Goal: Task Accomplishment & Management: Complete application form

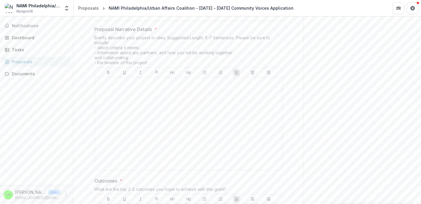
scroll to position [516, 0]
click at [199, 80] on p at bounding box center [188, 83] width 183 height 6
click at [198, 80] on p "To enrich screen reader interactions, please activate Accessibility in Grammarl…" at bounding box center [188, 83] width 183 height 6
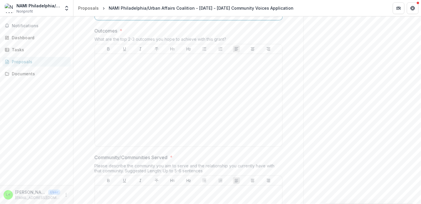
scroll to position [681, 0]
click at [188, 78] on div at bounding box center [188, 101] width 183 height 88
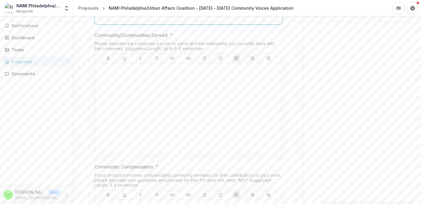
scroll to position [810, 0]
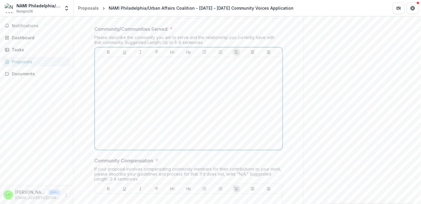
click at [127, 96] on div at bounding box center [188, 104] width 183 height 88
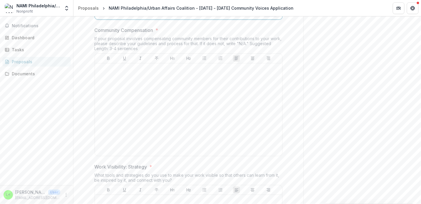
scroll to position [941, 0]
click at [171, 83] on div at bounding box center [188, 110] width 183 height 88
click at [171, 83] on div "To enrich screen reader interactions, please activate Accessibility in Grammarl…" at bounding box center [188, 110] width 183 height 88
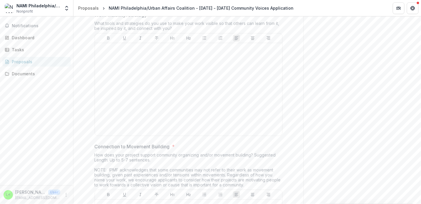
scroll to position [1078, 0]
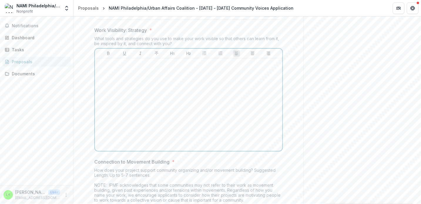
click at [158, 119] on div at bounding box center [188, 105] width 183 height 88
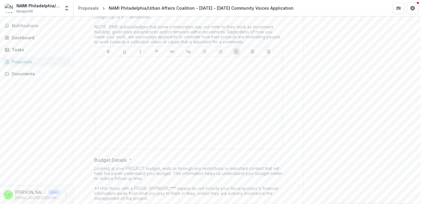
scroll to position [1220, 0]
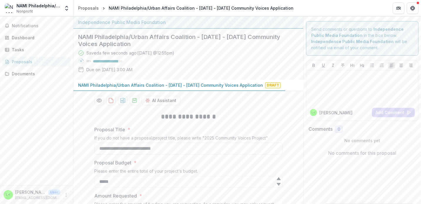
scroll to position [1220, 0]
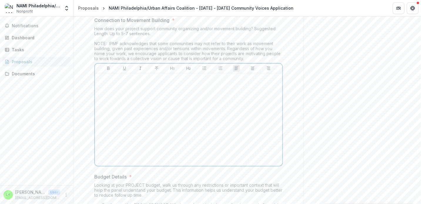
click at [197, 91] on div at bounding box center [188, 120] width 183 height 88
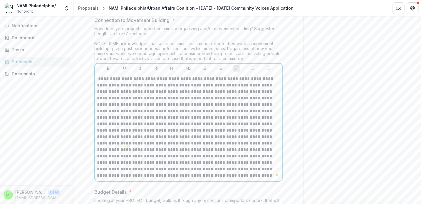
click at [98, 76] on p "To enrich screen reader interactions, please activate Accessibility in Grammarl…" at bounding box center [188, 127] width 183 height 103
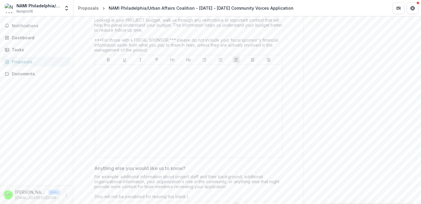
scroll to position [1401, 0]
click at [182, 86] on div at bounding box center [188, 111] width 183 height 88
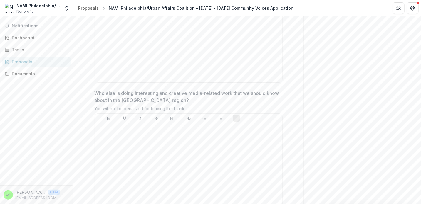
scroll to position [1659, 0]
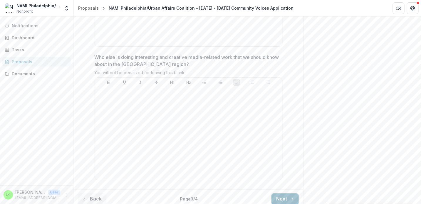
click at [283, 197] on button "Next" at bounding box center [284, 200] width 27 height 12
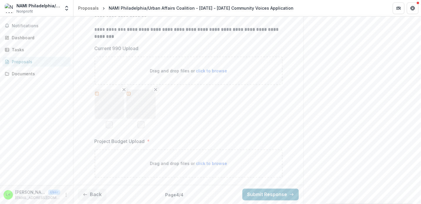
scroll to position [216, 0]
click at [204, 163] on span "click to browse" at bounding box center [211, 164] width 31 height 5
type input "**********"
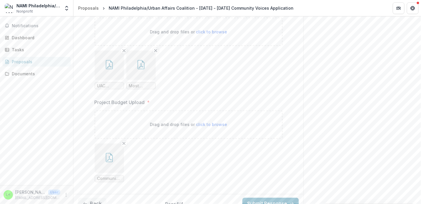
scroll to position [264, 0]
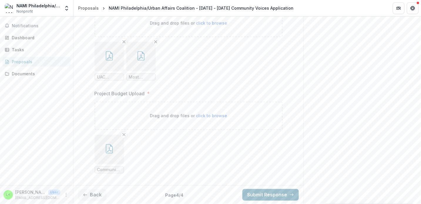
click at [274, 195] on button "Submit Response" at bounding box center [270, 196] width 56 height 12
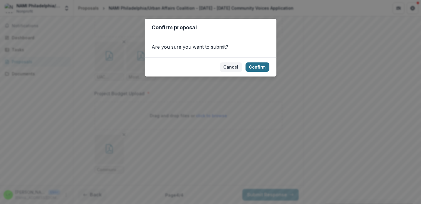
click at [254, 70] on button "Confirm" at bounding box center [258, 67] width 24 height 9
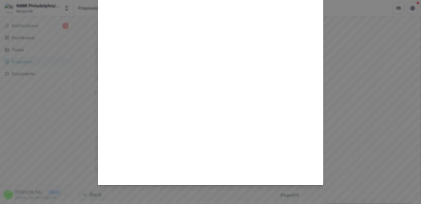
scroll to position [0, 0]
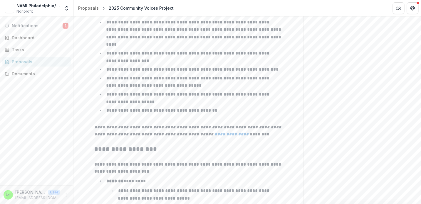
scroll to position [988, 0]
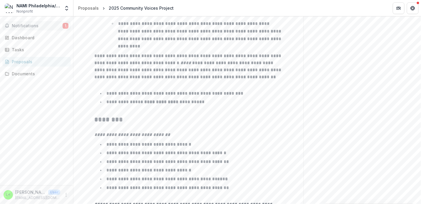
click at [35, 29] on button "Notifications 1" at bounding box center [36, 25] width 68 height 9
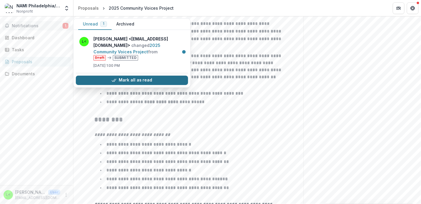
click at [113, 81] on polyline "button" at bounding box center [113, 80] width 3 height 3
